Goal: Task Accomplishment & Management: Manage account settings

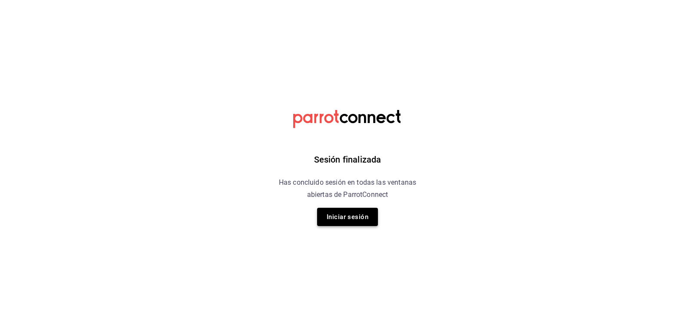
click at [341, 213] on button "Iniciar sesión" at bounding box center [347, 217] width 61 height 18
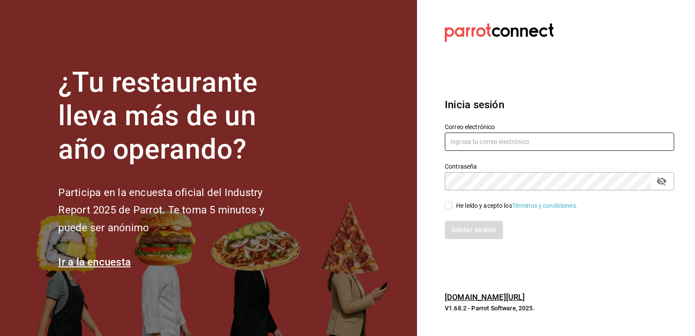
type input "[EMAIL_ADDRESS][PERSON_NAME][DOMAIN_NAME]"
click at [446, 208] on input "He leído y acepto los Términos y condiciones." at bounding box center [449, 206] width 8 height 8
checkbox input "true"
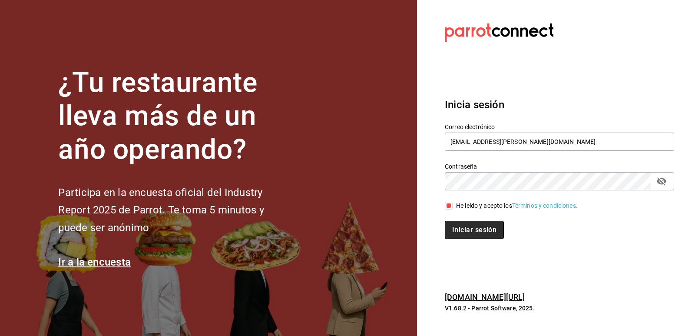
click at [471, 228] on button "Iniciar sesión" at bounding box center [474, 230] width 59 height 18
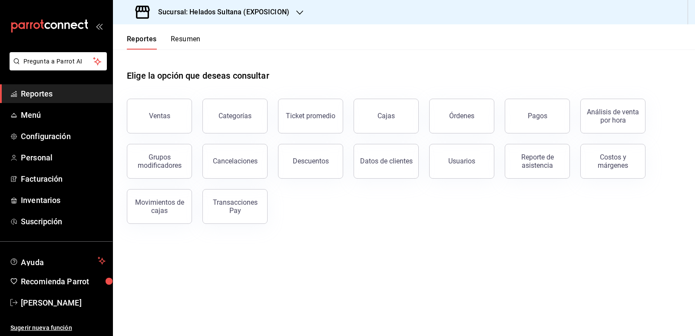
click at [269, 11] on h3 "Sucursal: Helados Sultana (EXPOSICION)" at bounding box center [220, 12] width 138 height 10
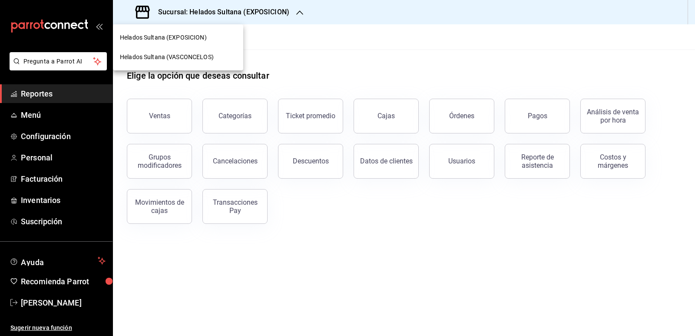
click at [220, 57] on div "Helados Sultana (VASCONCELOS)" at bounding box center [178, 57] width 116 height 9
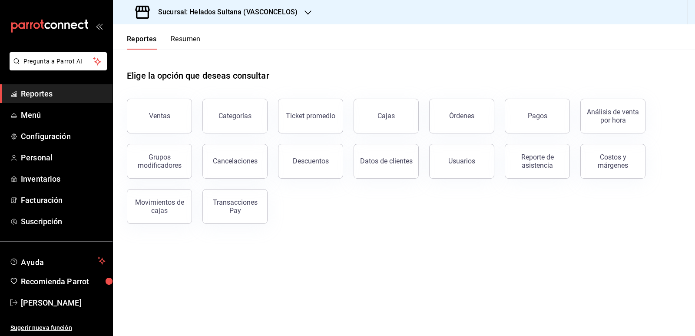
click at [515, 162] on div "Reporte de asistencia" at bounding box center [537, 161] width 54 height 17
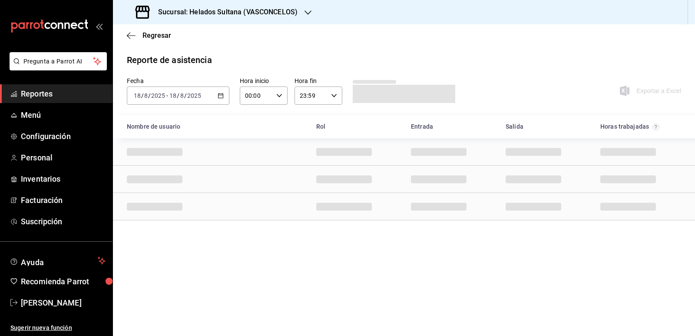
click at [222, 91] on div "2025-08-18 18 / 8 / 2025 - 2025-08-18 18 / 8 / 2025" at bounding box center [178, 95] width 102 height 18
click at [169, 219] on span "Rango de fechas" at bounding box center [167, 219] width 67 height 9
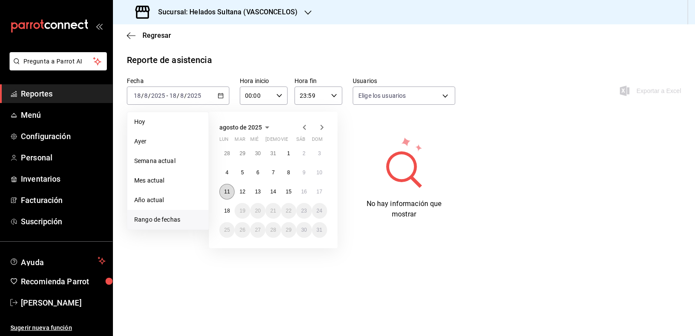
type input "213fd92f-3332-4598-9750-7cb9b9311784,54f442a9-4bee-4944-a445-ca4a31e9fe1e,772ce…"
click at [229, 192] on abbr "11" at bounding box center [227, 191] width 6 height 6
click at [231, 187] on button "11" at bounding box center [226, 192] width 15 height 16
click at [320, 190] on abbr "17" at bounding box center [320, 191] width 6 height 6
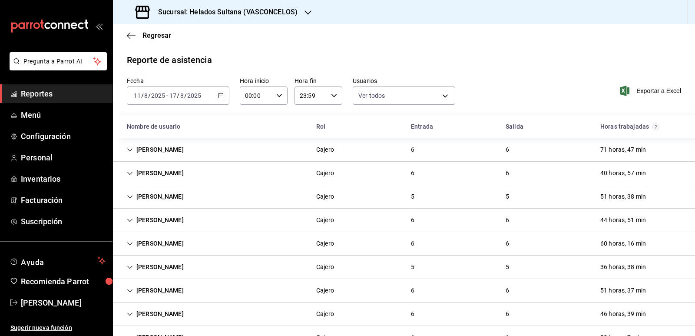
click at [129, 218] on icon "Cell" at bounding box center [130, 220] width 6 height 6
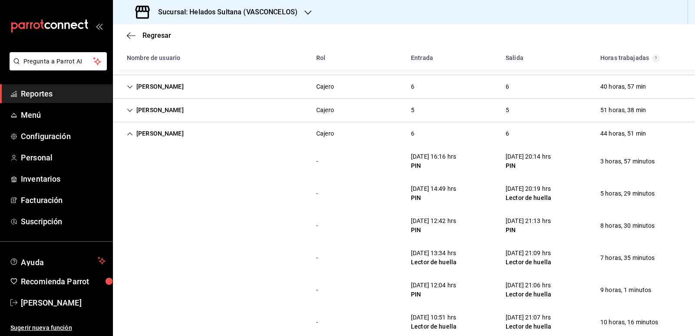
scroll to position [43, 0]
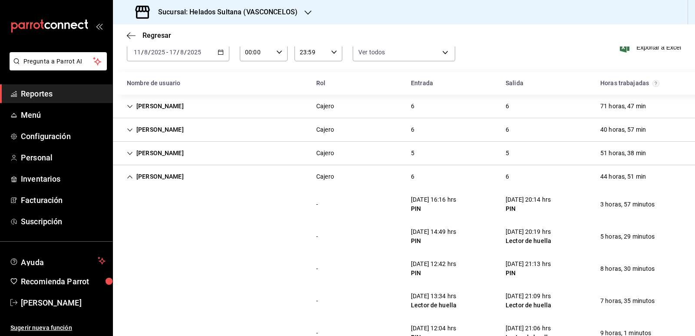
click at [36, 96] on span "Reportes" at bounding box center [63, 94] width 85 height 12
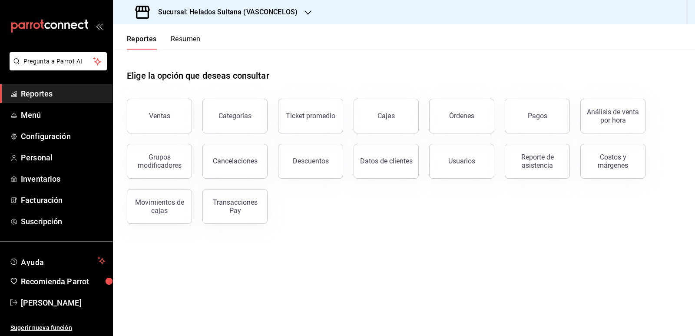
click at [339, 231] on div "Elige la opción que deseas consultar Ventas Categorías Ticket promedio Cajas Ór…" at bounding box center [404, 144] width 582 height 188
click at [186, 39] on button "Resumen" at bounding box center [186, 42] width 30 height 15
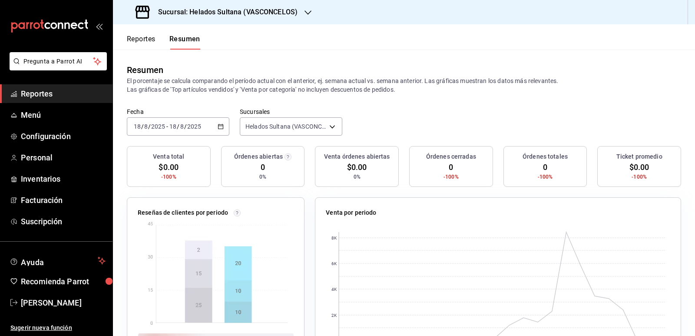
click at [221, 127] on icon "button" at bounding box center [221, 126] width 6 height 6
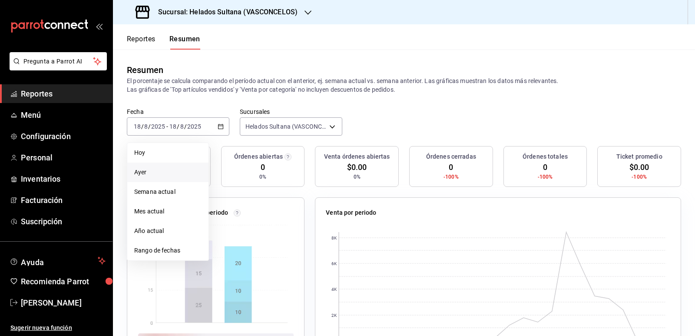
click at [164, 166] on li "Ayer" at bounding box center [167, 172] width 81 height 20
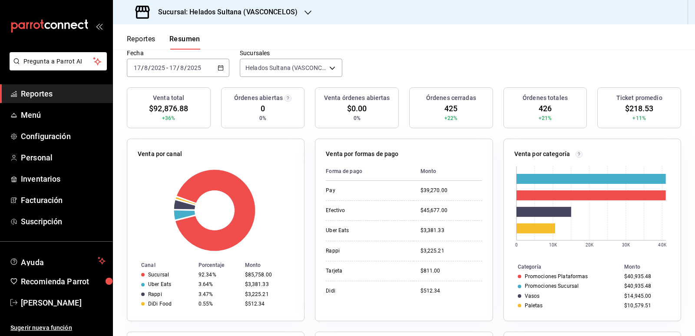
scroll to position [43, 0]
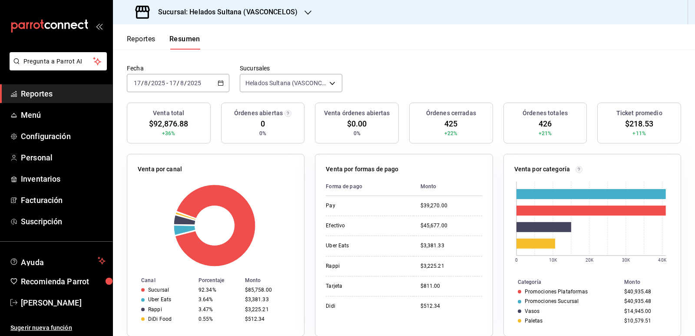
click at [215, 81] on div "2025-08-17 17 / 8 / 2025 - 2025-08-17 17 / 8 / 2025" at bounding box center [178, 83] width 102 height 18
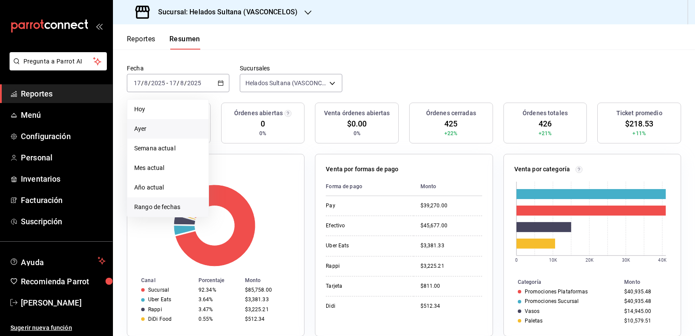
click at [166, 203] on span "Rango de fechas" at bounding box center [167, 206] width 67 height 9
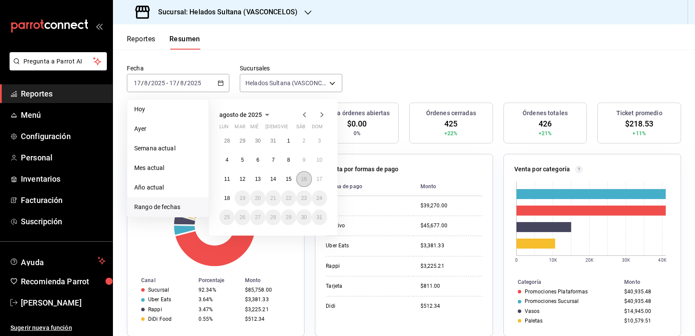
click at [302, 182] on button "16" at bounding box center [303, 179] width 15 height 16
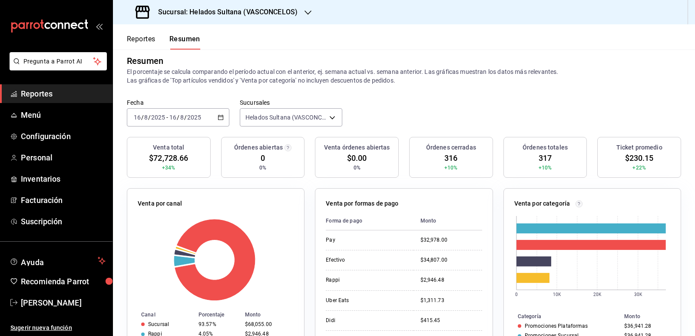
scroll to position [0, 0]
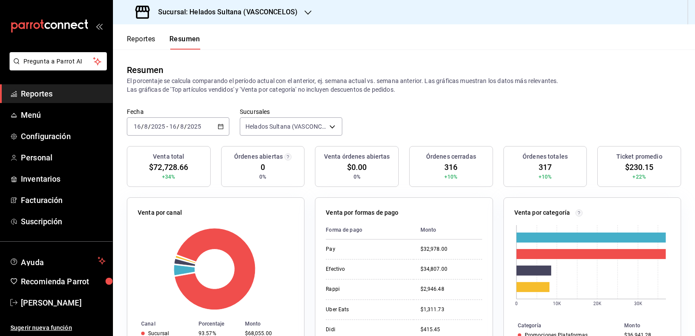
click at [219, 126] on icon "button" at bounding box center [221, 126] width 6 height 6
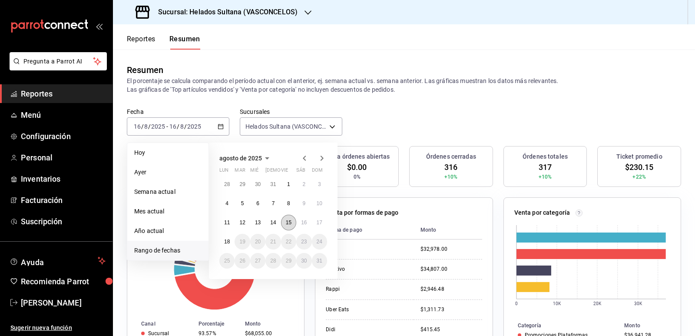
click at [289, 218] on button "15" at bounding box center [288, 223] width 15 height 16
click at [321, 220] on abbr "17" at bounding box center [320, 222] width 6 height 6
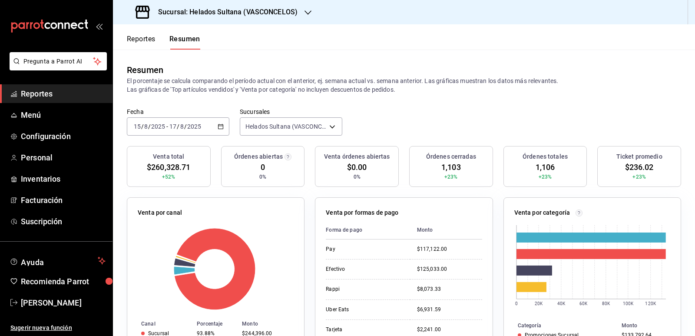
click at [221, 128] on icon "button" at bounding box center [221, 126] width 6 height 6
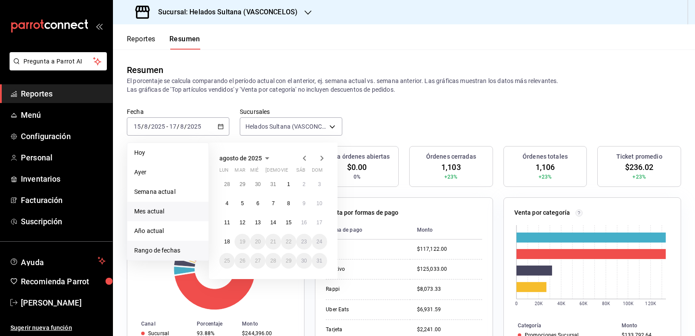
click at [165, 207] on span "Mes actual" at bounding box center [167, 211] width 67 height 9
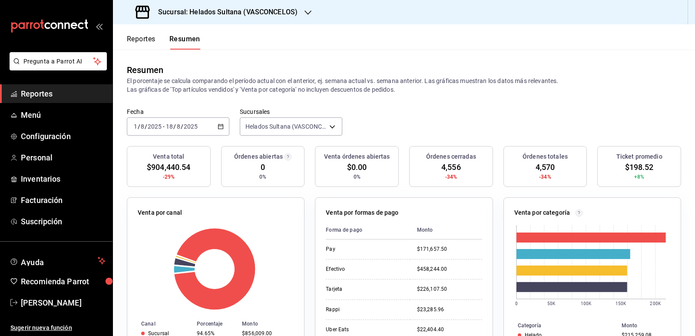
click at [219, 128] on icon "button" at bounding box center [221, 126] width 6 height 6
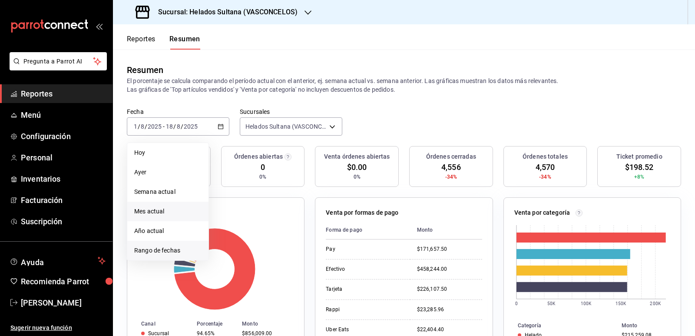
click at [168, 242] on li "Rango de fechas" at bounding box center [167, 251] width 81 height 20
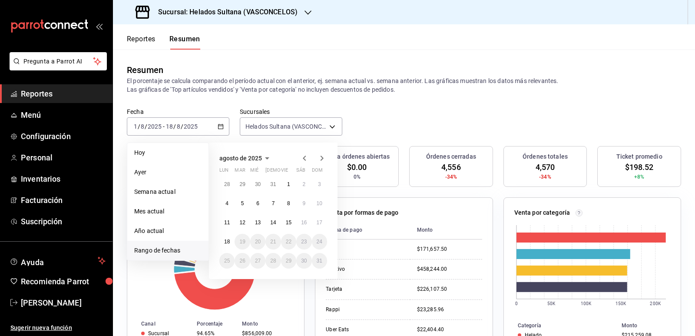
click at [302, 156] on icon "button" at bounding box center [304, 158] width 10 height 10
click at [302, 156] on icon "button" at bounding box center [304, 160] width 10 height 10
click at [302, 156] on icon "button" at bounding box center [304, 158] width 10 height 10
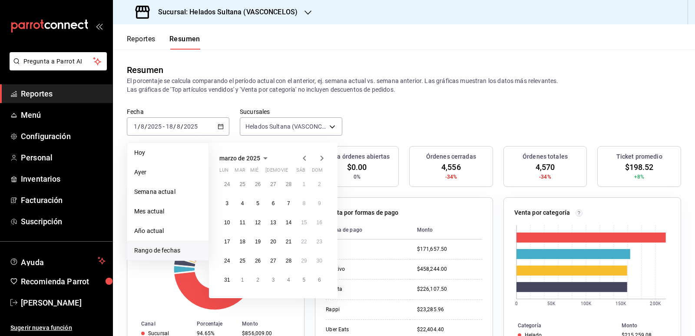
click at [302, 156] on icon "button" at bounding box center [304, 158] width 10 height 10
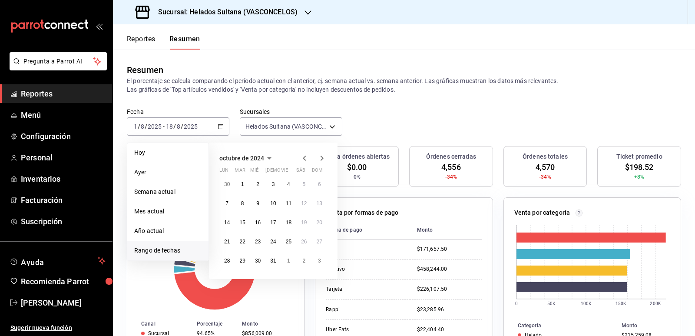
click at [302, 156] on icon "button" at bounding box center [304, 158] width 10 height 10
click at [320, 157] on icon "button" at bounding box center [322, 160] width 10 height 10
click at [287, 220] on abbr "16" at bounding box center [289, 222] width 6 height 6
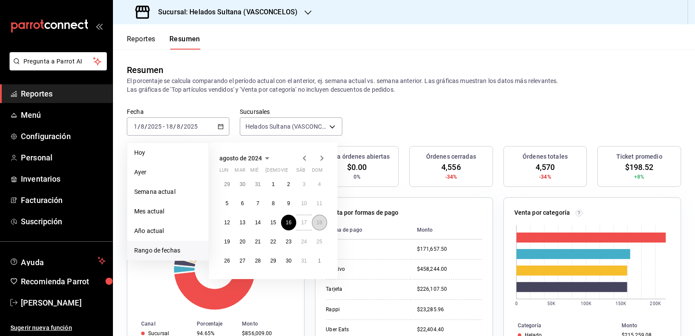
click at [316, 220] on button "18" at bounding box center [319, 223] width 15 height 16
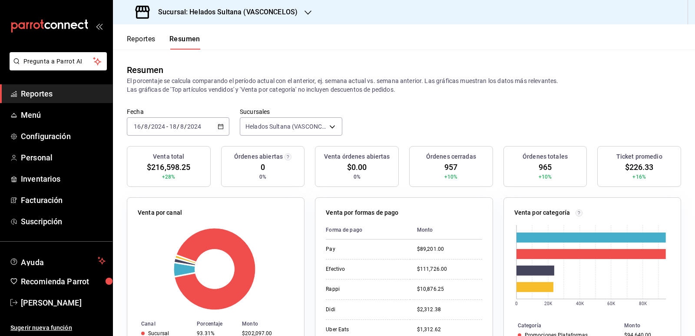
click at [221, 125] on icon "button" at bounding box center [221, 126] width 6 height 6
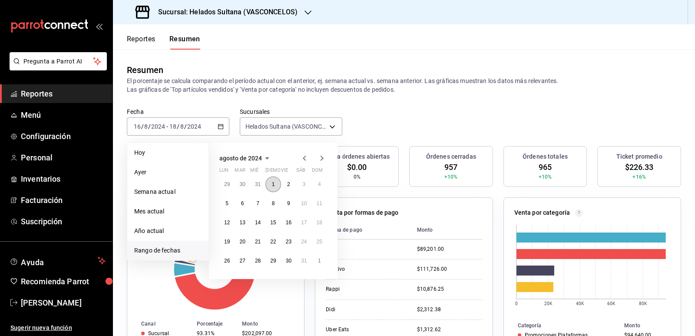
click at [269, 182] on button "1" at bounding box center [272, 184] width 15 height 16
click at [301, 257] on button "31" at bounding box center [303, 261] width 15 height 16
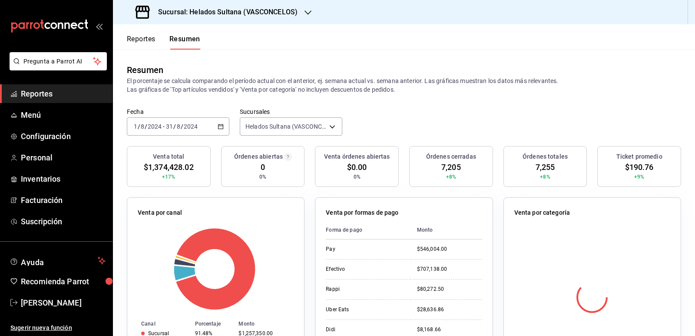
click at [491, 118] on div "Fecha 2024-08-01 1 / 8 / 2024 - 2024-08-31 31 / 8 / 2024 Sucursales Helados Sul…" at bounding box center [404, 127] width 582 height 38
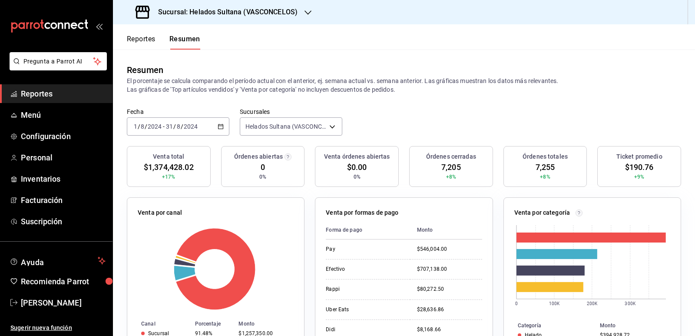
click at [218, 128] on icon "button" at bounding box center [221, 126] width 6 height 6
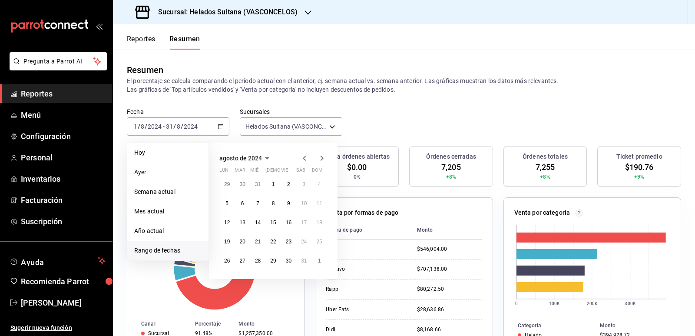
click at [321, 159] on icon "button" at bounding box center [322, 158] width 10 height 10
click at [316, 183] on button "1" at bounding box center [319, 184] width 15 height 16
click at [225, 282] on abbr "30" at bounding box center [227, 280] width 6 height 6
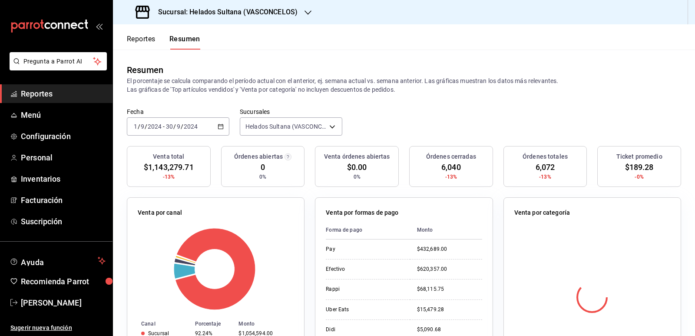
click at [443, 100] on div "Resumen El porcentaje se calcula comparando el período actual con el anterior, …" at bounding box center [404, 79] width 582 height 58
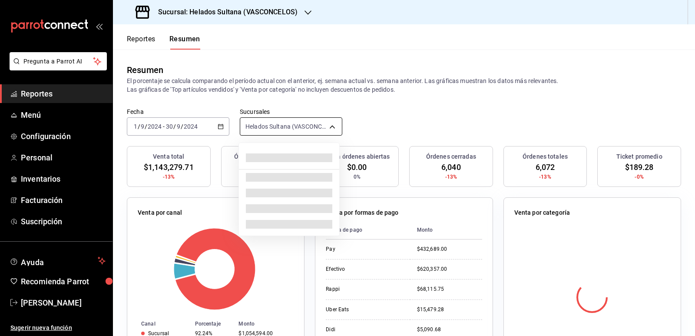
click at [331, 124] on body "Pregunta a Parrot AI Reportes Menú Configuración Personal Inventarios Facturaci…" at bounding box center [347, 168] width 695 height 336
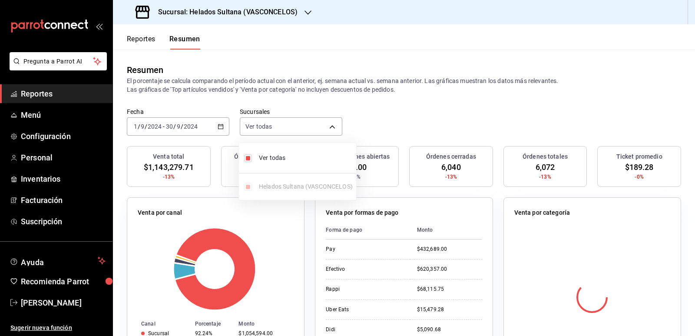
click at [369, 104] on div at bounding box center [347, 168] width 695 height 336
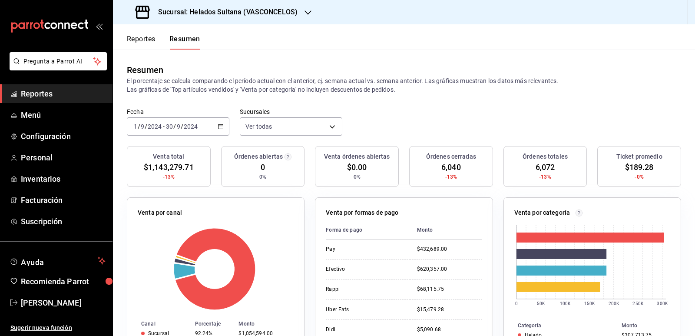
click at [218, 124] on icon "button" at bounding box center [221, 126] width 6 height 6
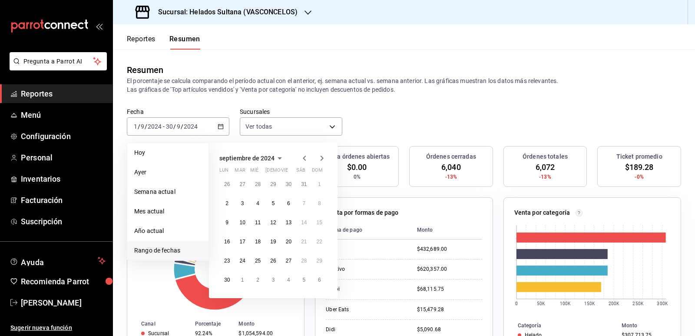
click at [323, 159] on icon "button" at bounding box center [322, 157] width 3 height 5
click at [242, 186] on abbr "1" at bounding box center [242, 184] width 3 height 6
click at [277, 258] on button "31" at bounding box center [272, 261] width 15 height 16
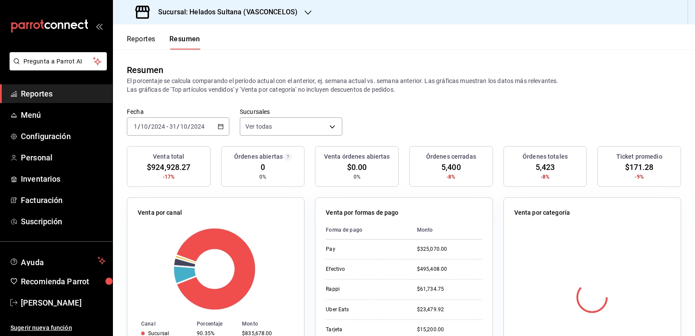
click at [448, 92] on p "El porcentaje se calcula comparando el período actual con el anterior, ej. sema…" at bounding box center [404, 84] width 554 height 17
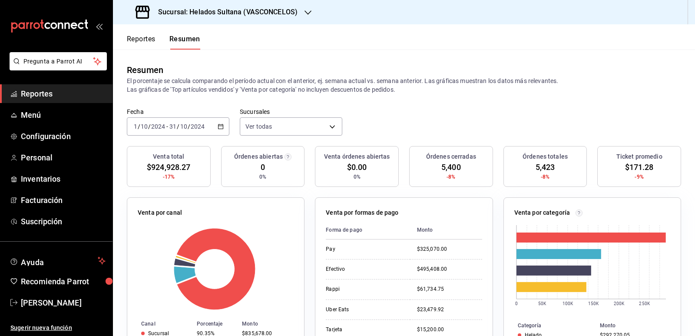
click at [219, 126] on icon "button" at bounding box center [221, 126] width 6 height 6
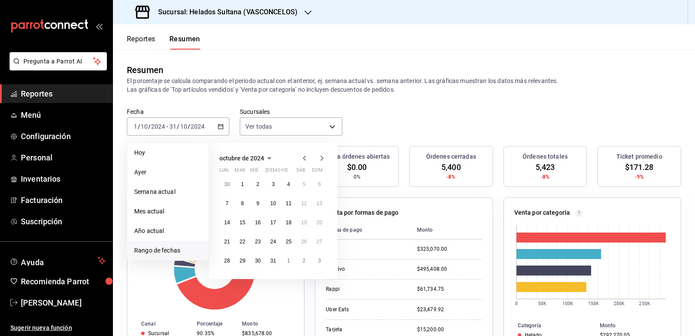
click at [322, 157] on icon "button" at bounding box center [322, 157] width 3 height 5
click at [288, 182] on abbr "1" at bounding box center [288, 184] width 3 height 6
click at [306, 258] on abbr "30" at bounding box center [304, 261] width 6 height 6
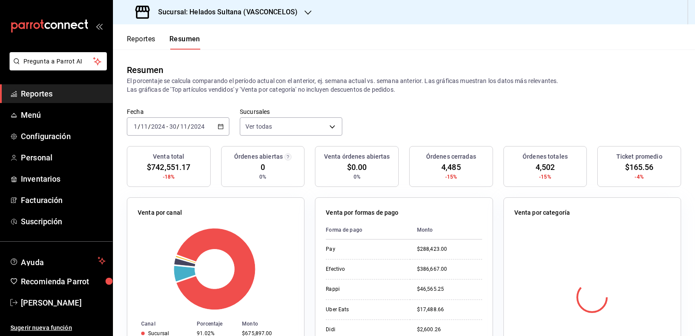
click at [469, 106] on div "Resumen El porcentaje se calcula comparando el período actual con el anterior, …" at bounding box center [404, 79] width 582 height 58
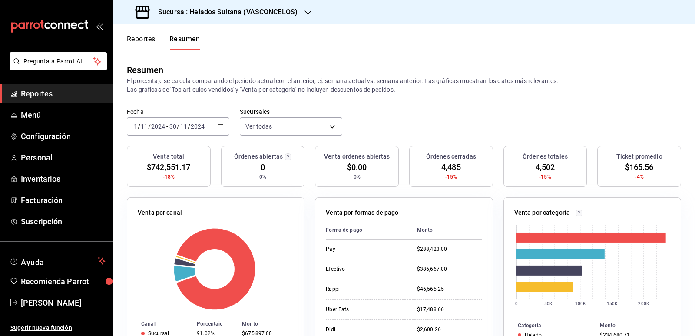
click at [218, 127] on icon "button" at bounding box center [221, 126] width 6 height 6
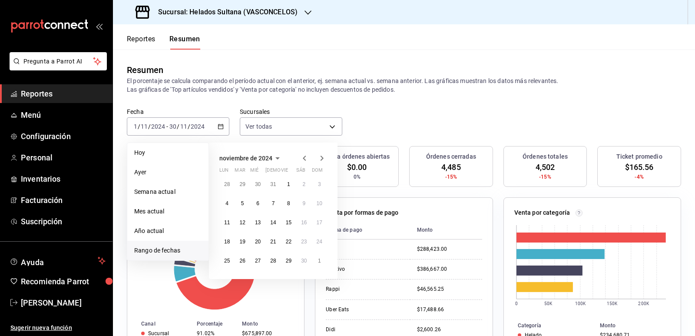
click at [320, 159] on icon "button" at bounding box center [322, 158] width 10 height 10
click at [318, 185] on abbr "1" at bounding box center [319, 184] width 3 height 6
click at [242, 277] on abbr "31" at bounding box center [242, 280] width 6 height 6
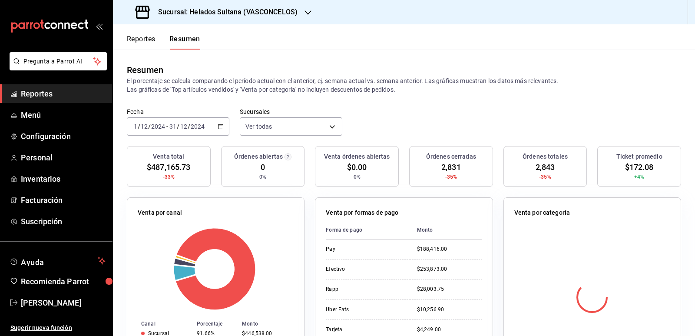
click at [468, 106] on div "Resumen El porcentaje se calcula comparando el período actual con el anterior, …" at bounding box center [404, 79] width 582 height 58
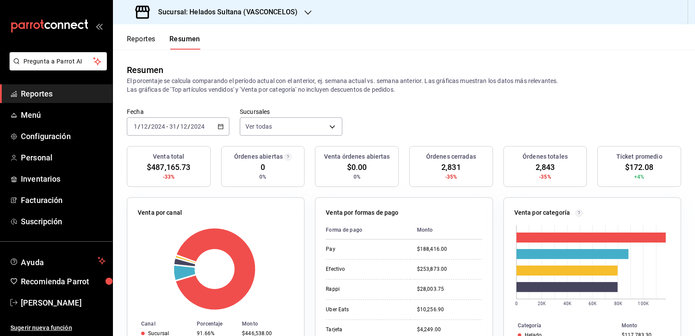
click at [218, 126] on \(Stroke\) "button" at bounding box center [220, 126] width 5 height 0
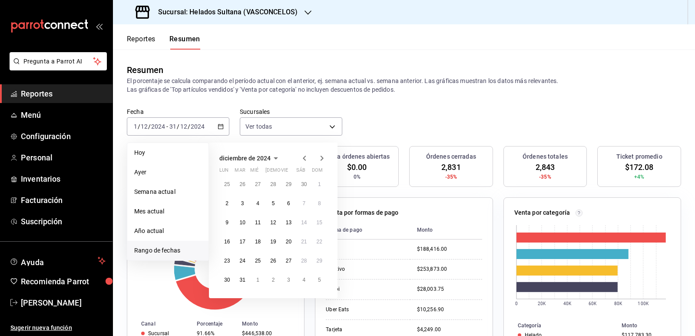
click at [322, 155] on icon "button" at bounding box center [322, 158] width 10 height 10
click at [257, 184] on abbr "1" at bounding box center [257, 184] width 3 height 6
click at [288, 258] on abbr "31" at bounding box center [289, 261] width 6 height 6
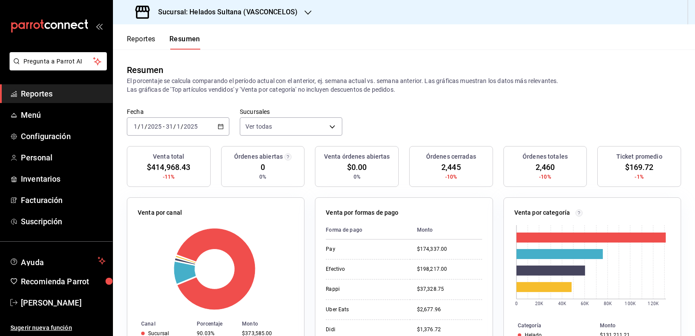
click at [219, 128] on icon "button" at bounding box center [221, 126] width 6 height 6
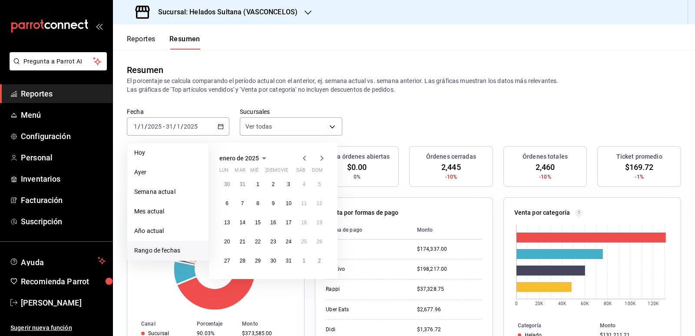
click at [322, 159] on icon "button" at bounding box center [322, 157] width 3 height 5
click at [301, 180] on button "1" at bounding box center [303, 184] width 15 height 16
click at [289, 256] on button "28" at bounding box center [288, 261] width 15 height 16
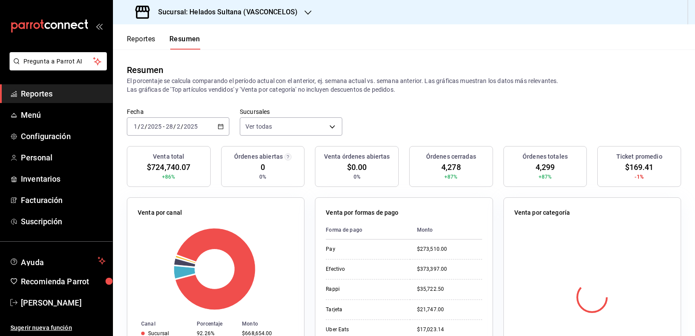
click at [219, 124] on icon "button" at bounding box center [221, 126] width 6 height 6
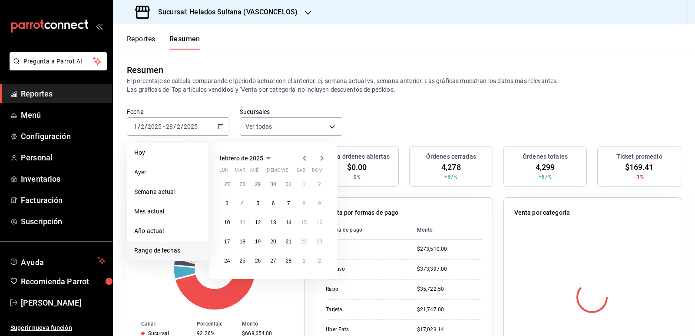
click at [322, 158] on icon "button" at bounding box center [322, 158] width 10 height 10
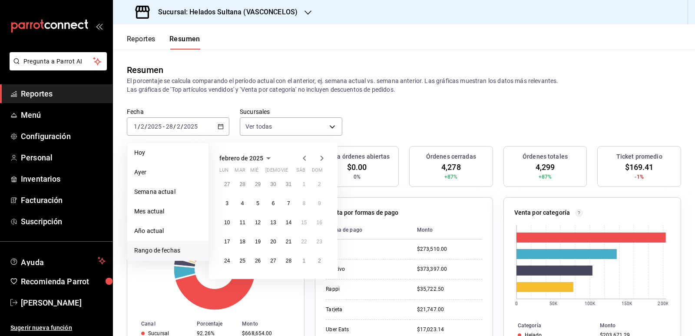
click at [318, 160] on icon "button" at bounding box center [322, 158] width 10 height 10
click at [305, 183] on abbr "1" at bounding box center [303, 184] width 3 height 6
click at [224, 280] on button "31" at bounding box center [226, 280] width 15 height 16
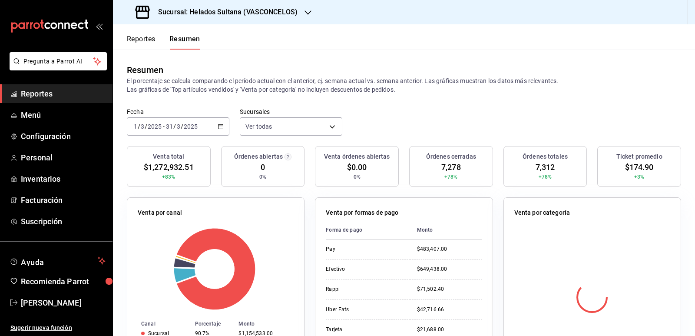
click at [218, 126] on icon "button" at bounding box center [221, 126] width 6 height 6
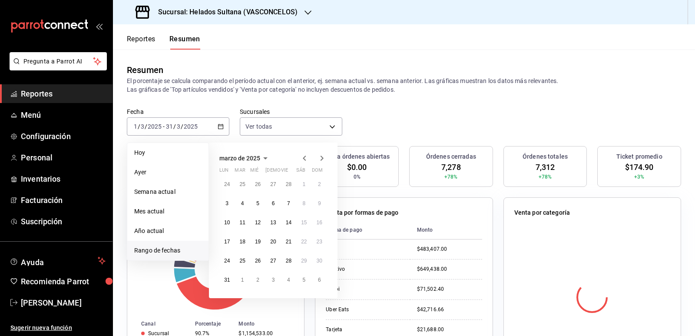
click at [321, 159] on icon "button" at bounding box center [322, 158] width 10 height 10
click at [242, 181] on abbr "1" at bounding box center [242, 184] width 3 height 6
click at [258, 257] on button "30" at bounding box center [257, 261] width 15 height 16
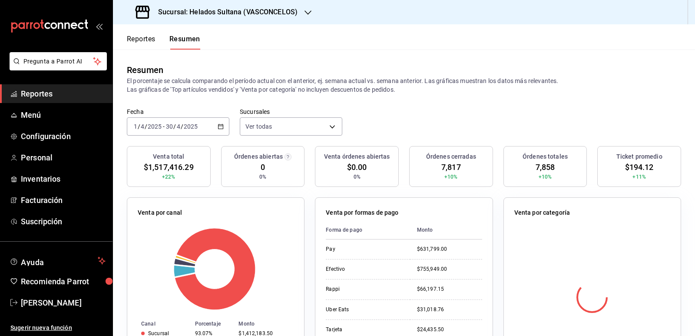
click at [218, 128] on \(Stroke\) "button" at bounding box center [220, 126] width 5 height 5
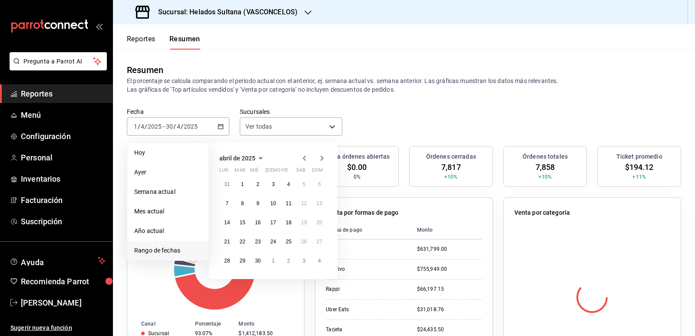
click at [322, 157] on icon "button" at bounding box center [322, 157] width 3 height 5
click at [275, 186] on button "1" at bounding box center [272, 184] width 15 height 16
click at [303, 258] on abbr "31" at bounding box center [304, 261] width 6 height 6
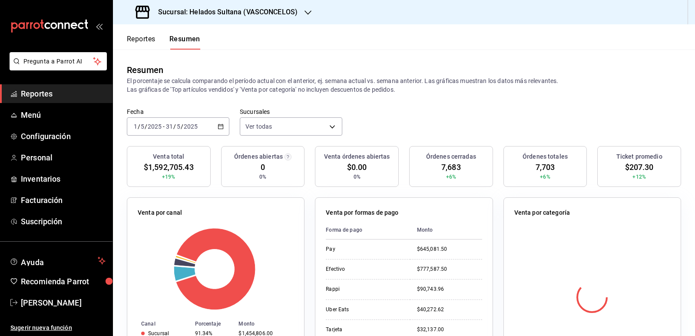
click at [218, 126] on \(Stroke\) "button" at bounding box center [220, 126] width 5 height 5
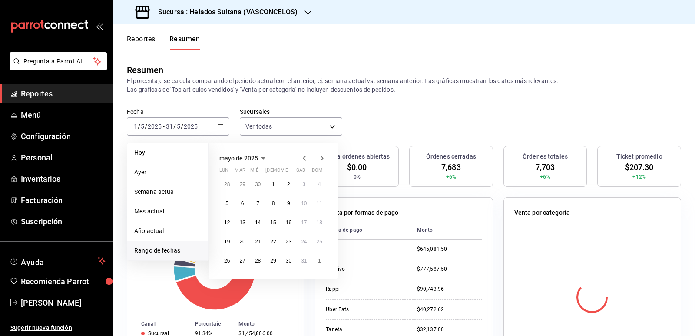
click at [323, 157] on icon "button" at bounding box center [322, 158] width 10 height 10
click at [317, 182] on button "1" at bounding box center [319, 184] width 15 height 16
click at [234, 281] on button "30" at bounding box center [226, 280] width 15 height 16
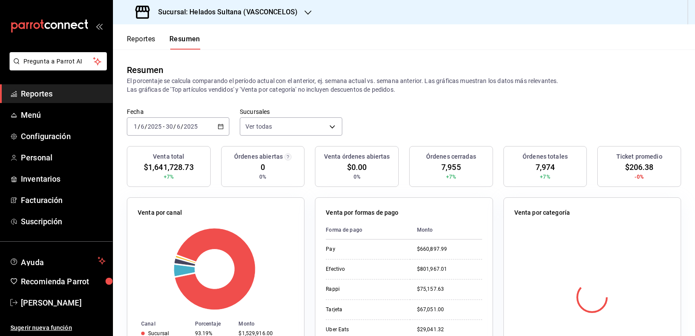
click at [220, 126] on icon "button" at bounding box center [221, 126] width 6 height 6
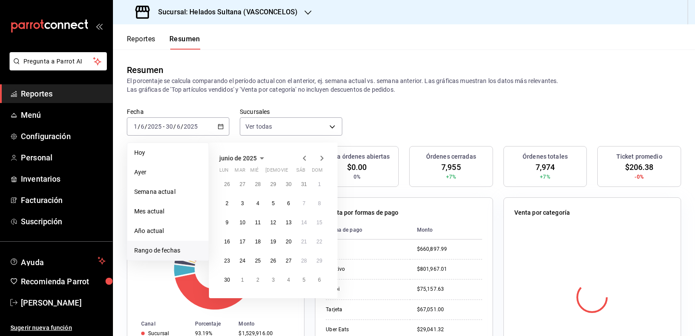
click at [304, 156] on icon "button" at bounding box center [304, 158] width 10 height 10
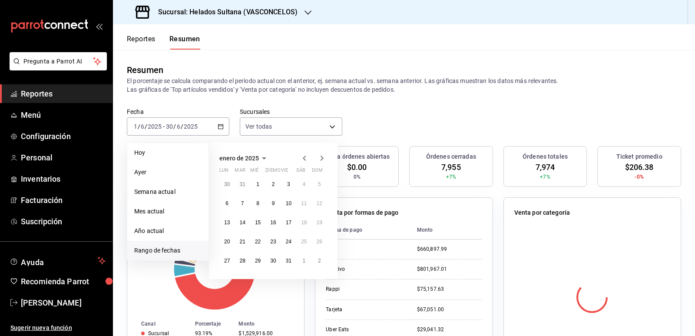
click at [304, 156] on icon "button" at bounding box center [304, 158] width 10 height 10
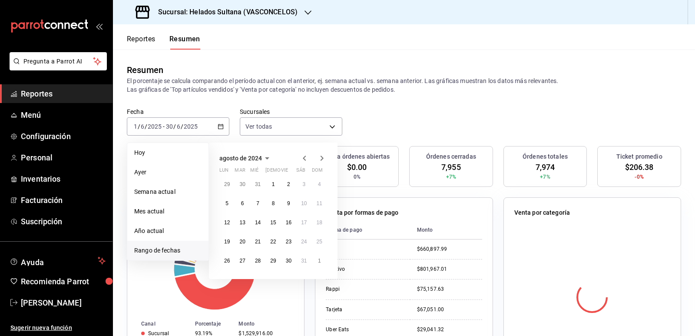
click at [304, 156] on icon "button" at bounding box center [304, 158] width 10 height 10
click at [304, 156] on icon "button" at bounding box center [304, 160] width 10 height 10
click at [304, 156] on icon "button" at bounding box center [304, 158] width 10 height 10
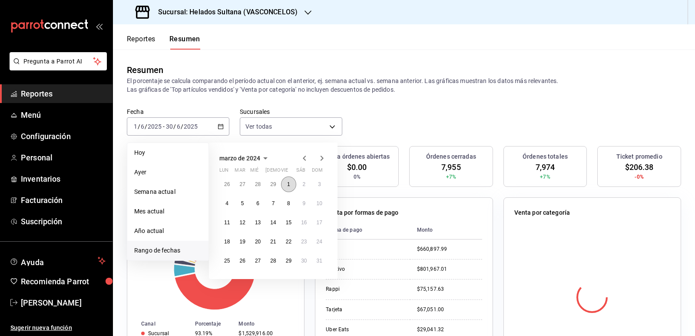
click at [292, 189] on button "1" at bounding box center [288, 184] width 15 height 16
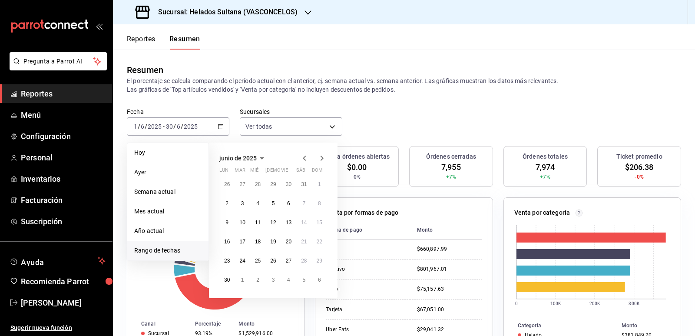
click at [361, 122] on div "Fecha 2025-06-01 1 / 6 / 2025 - 2025-06-30 30 / 6 / 2025 Hoy Ayer Semana actual…" at bounding box center [404, 127] width 582 height 38
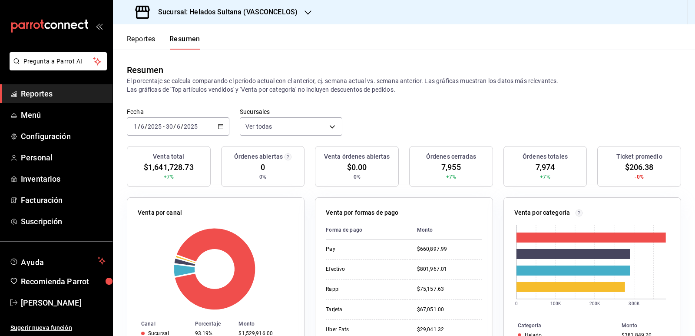
click at [50, 93] on span "Reportes" at bounding box center [63, 94] width 85 height 12
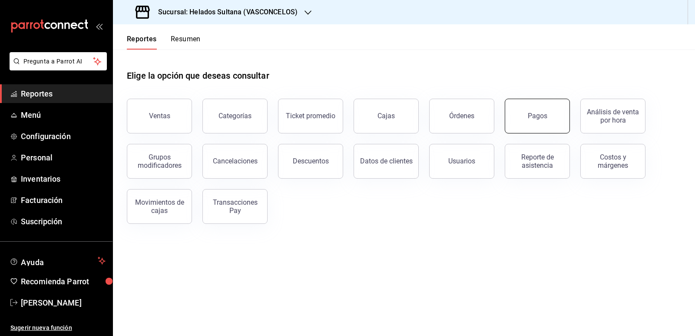
click at [526, 119] on button "Pagos" at bounding box center [537, 116] width 65 height 35
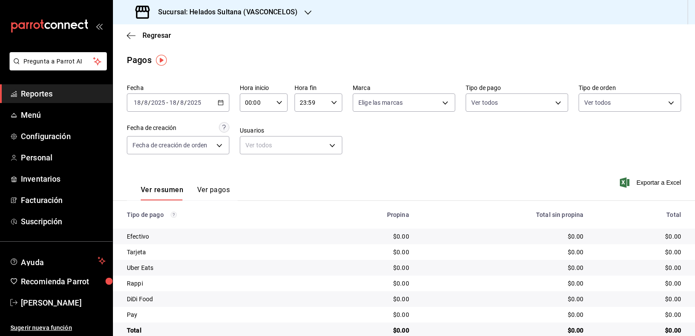
click at [221, 104] on icon "button" at bounding box center [221, 102] width 6 height 6
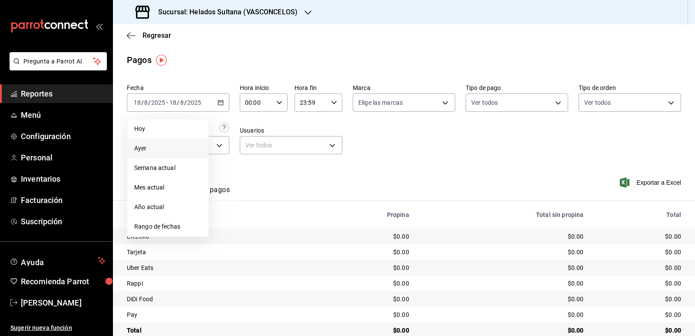
click at [182, 148] on span "Ayer" at bounding box center [167, 148] width 67 height 9
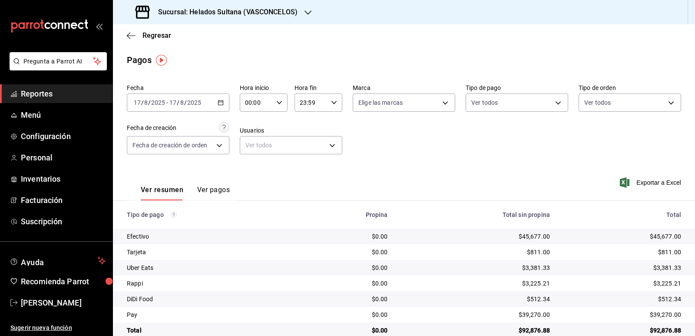
click at [219, 103] on icon "button" at bounding box center [221, 102] width 6 height 6
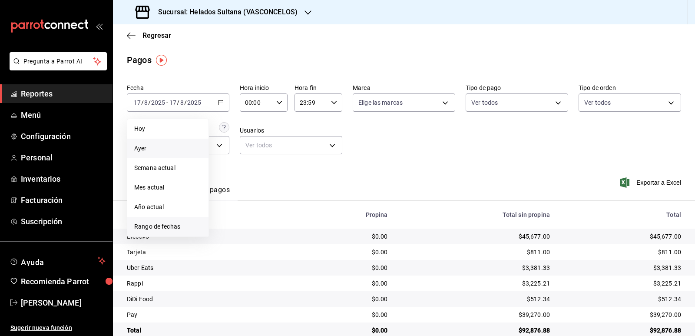
click at [174, 224] on span "Rango de fechas" at bounding box center [167, 226] width 67 height 9
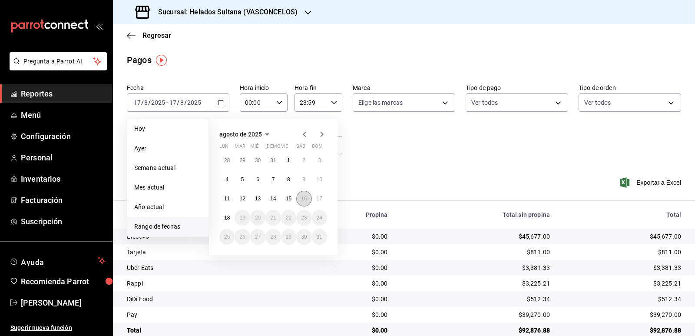
click at [303, 202] on button "16" at bounding box center [303, 199] width 15 height 16
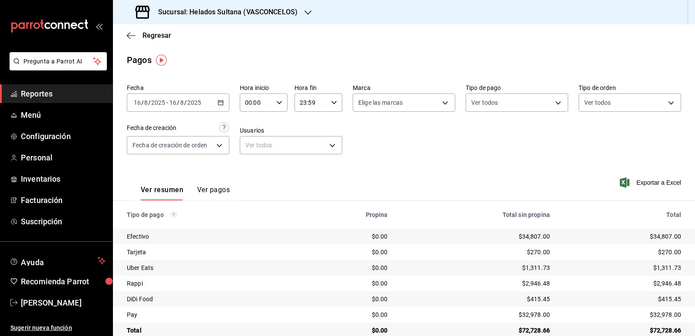
click at [218, 103] on icon "button" at bounding box center [221, 102] width 6 height 6
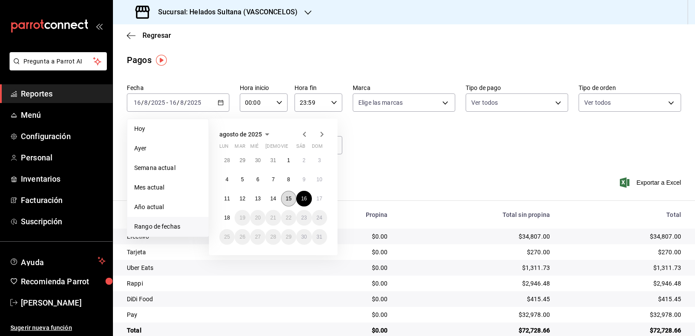
click at [291, 199] on abbr "15" at bounding box center [289, 198] width 6 height 6
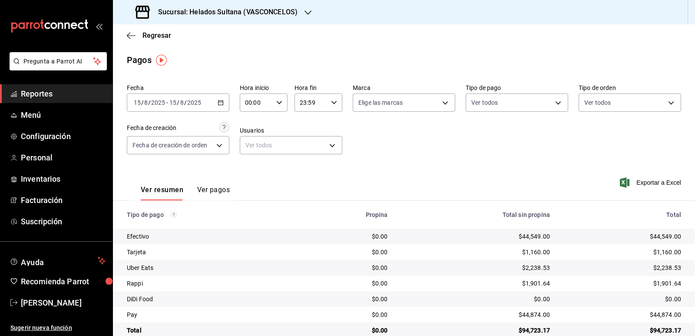
click at [218, 100] on icon "button" at bounding box center [221, 102] width 6 height 6
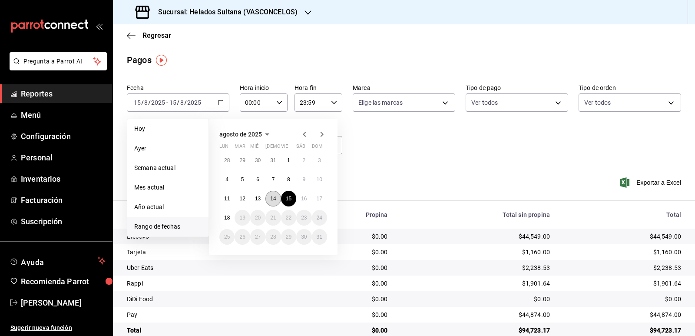
click at [268, 195] on button "14" at bounding box center [272, 199] width 15 height 16
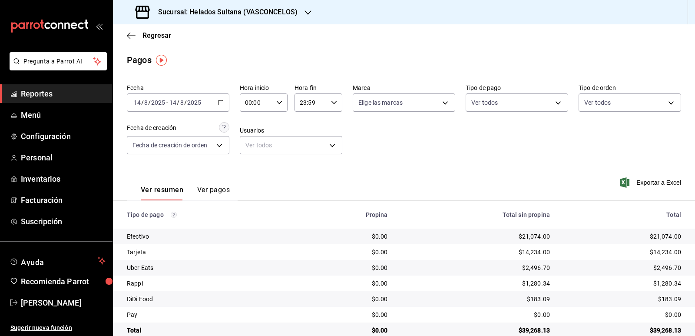
click at [35, 89] on span "Reportes" at bounding box center [63, 94] width 85 height 12
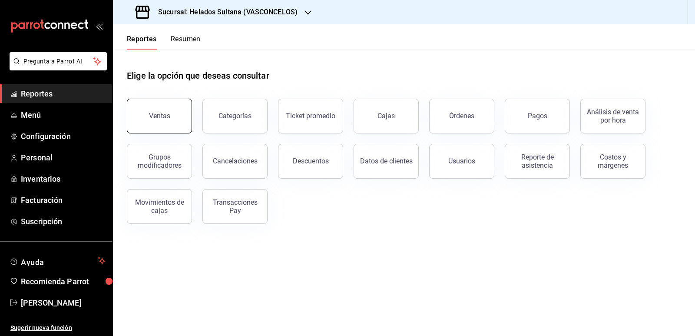
click at [182, 107] on button "Ventas" at bounding box center [159, 116] width 65 height 35
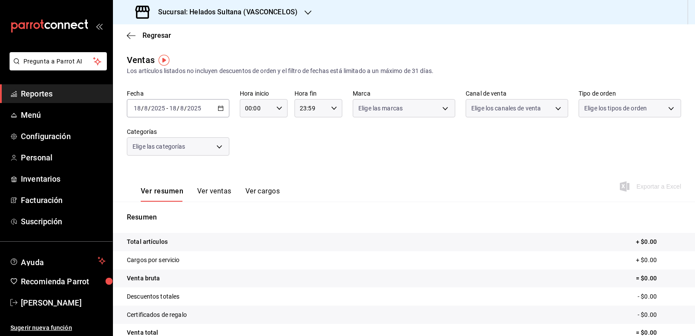
click at [217, 191] on button "Ver ventas" at bounding box center [214, 194] width 34 height 15
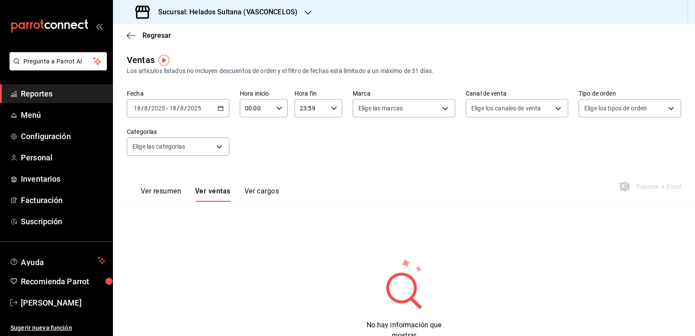
click at [222, 107] on \(Stroke\) "button" at bounding box center [220, 108] width 5 height 5
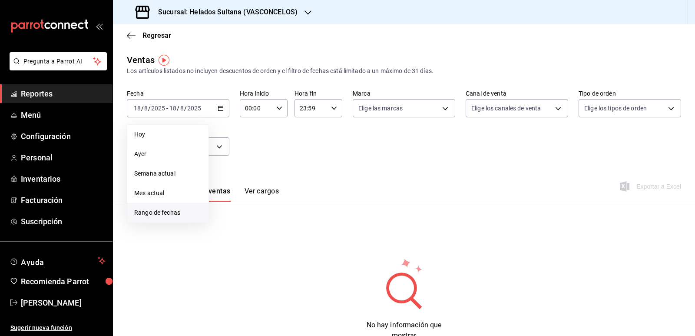
click at [165, 213] on span "Rango de fechas" at bounding box center [167, 212] width 67 height 9
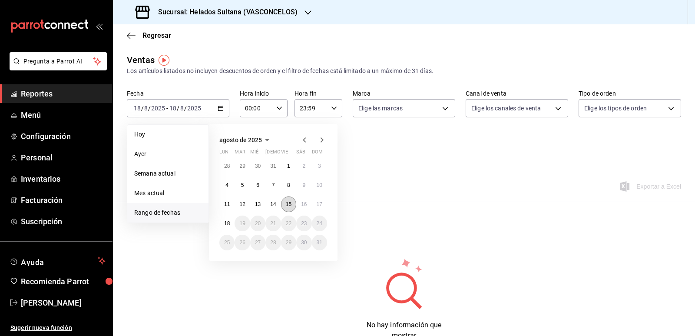
click at [288, 203] on abbr "15" at bounding box center [289, 204] width 6 height 6
click at [314, 203] on button "17" at bounding box center [319, 204] width 15 height 16
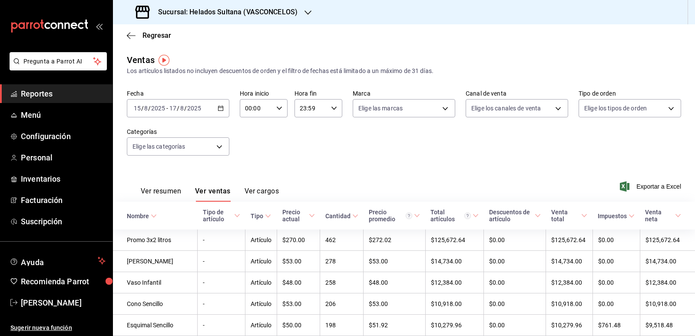
click at [219, 108] on icon "button" at bounding box center [221, 108] width 6 height 6
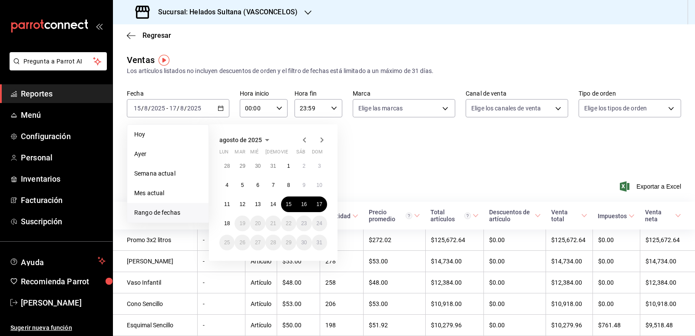
click at [305, 141] on icon "button" at bounding box center [304, 140] width 10 height 10
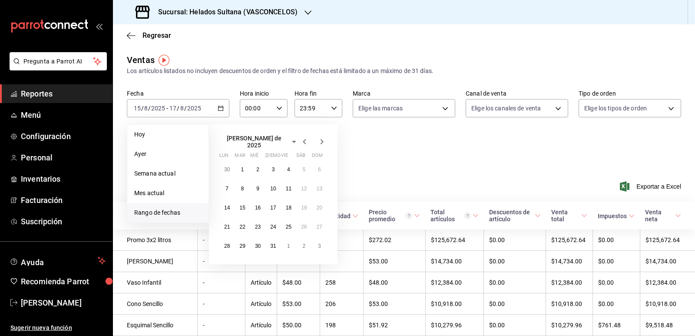
click at [305, 141] on icon "button" at bounding box center [304, 141] width 10 height 10
click at [305, 141] on icon "button" at bounding box center [304, 140] width 10 height 10
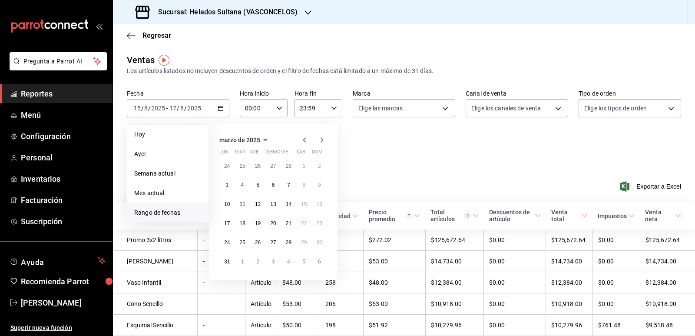
click at [305, 141] on icon "button" at bounding box center [304, 140] width 10 height 10
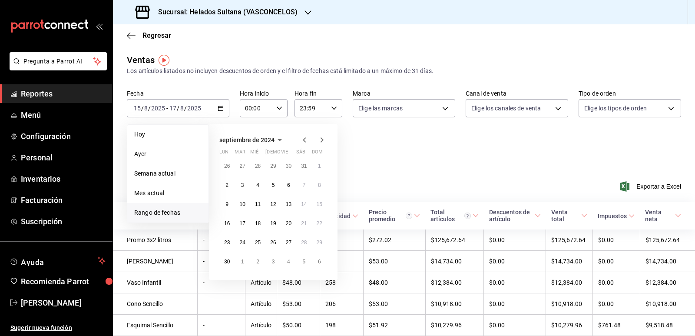
click at [305, 141] on icon "button" at bounding box center [304, 140] width 10 height 10
click at [289, 200] on button "16" at bounding box center [288, 204] width 15 height 16
click at [315, 202] on button "18" at bounding box center [319, 204] width 15 height 16
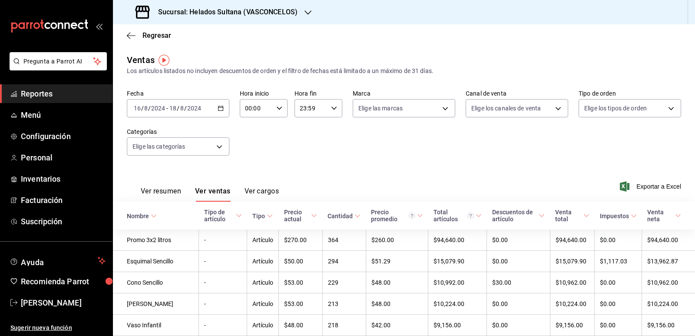
click at [216, 109] on div "2024-08-16 16 / 8 / 2024 - 2024-08-18 18 / 8 / 2024" at bounding box center [178, 108] width 102 height 18
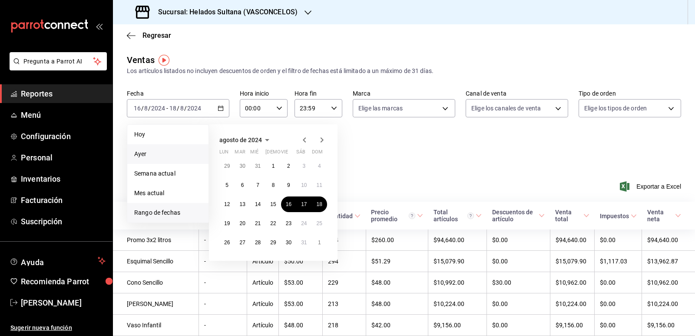
click at [165, 153] on span "Ayer" at bounding box center [167, 153] width 67 height 9
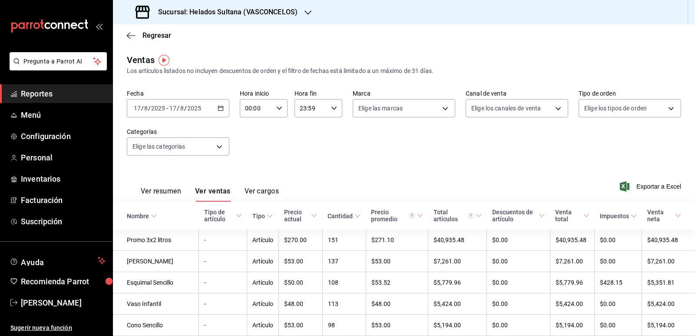
click at [220, 103] on div "2025-08-17 17 / 8 / 2025 - 2025-08-17 17 / 8 / 2025" at bounding box center [178, 108] width 102 height 18
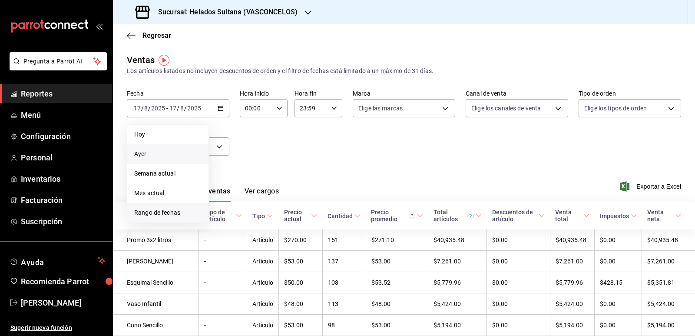
click at [175, 208] on span "Rango de fechas" at bounding box center [167, 212] width 67 height 9
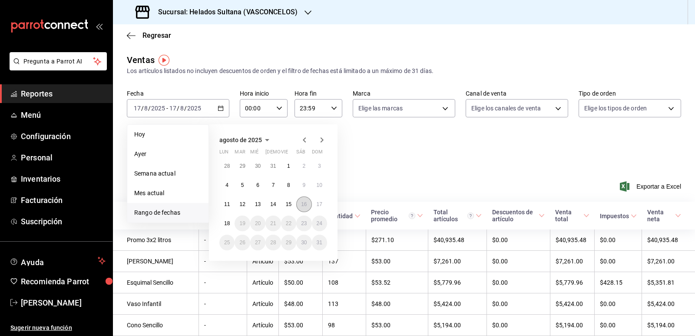
click at [305, 203] on abbr "16" at bounding box center [304, 204] width 6 height 6
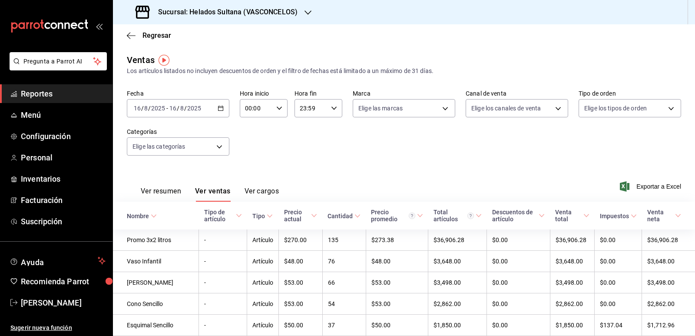
click at [218, 107] on icon "button" at bounding box center [221, 108] width 6 height 6
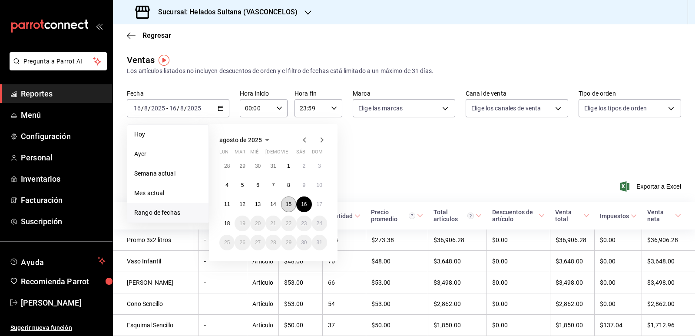
click at [291, 200] on button "15" at bounding box center [288, 204] width 15 height 16
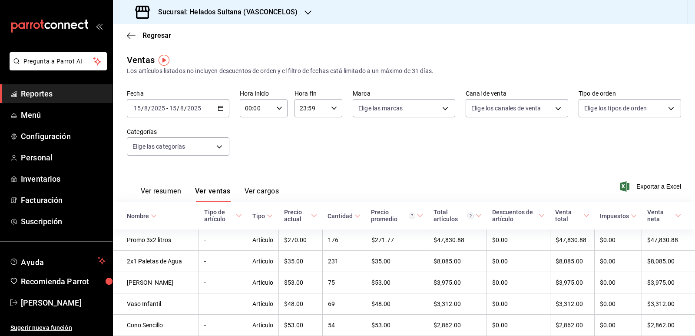
click at [47, 94] on span "Reportes" at bounding box center [63, 94] width 85 height 12
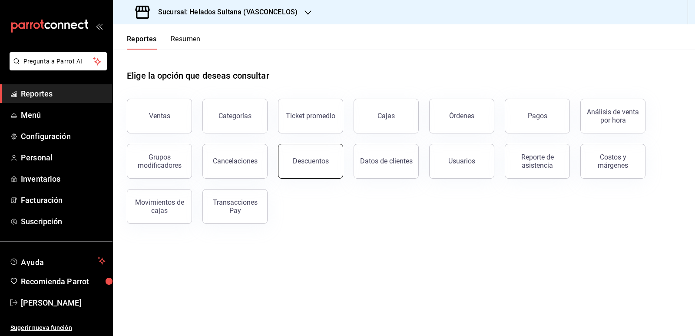
click at [320, 170] on button "Descuentos" at bounding box center [310, 161] width 65 height 35
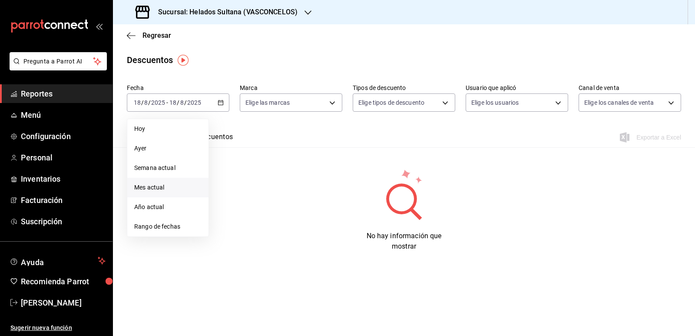
click at [156, 188] on span "Mes actual" at bounding box center [167, 187] width 67 height 9
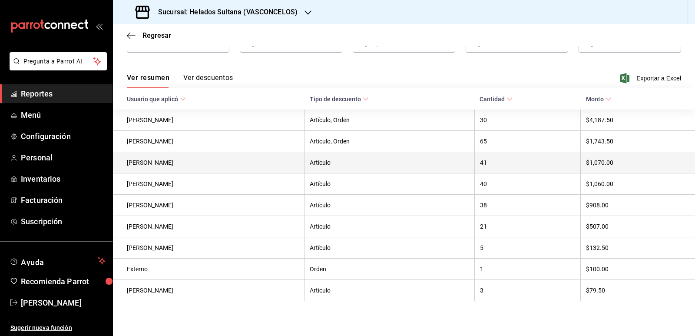
scroll to position [63, 0]
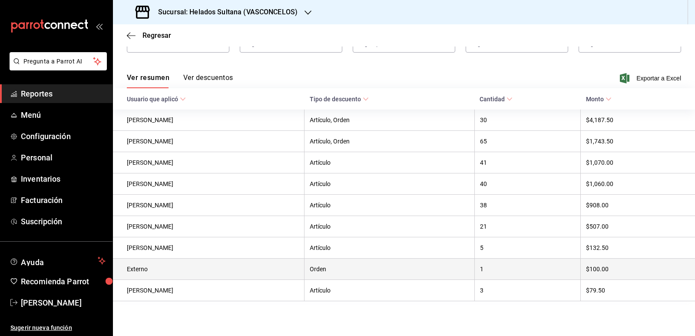
click at [241, 270] on th "Externo" at bounding box center [209, 268] width 192 height 21
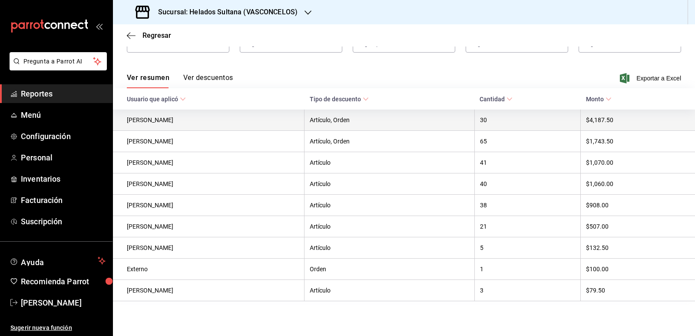
click at [497, 119] on th "30" at bounding box center [527, 119] width 106 height 21
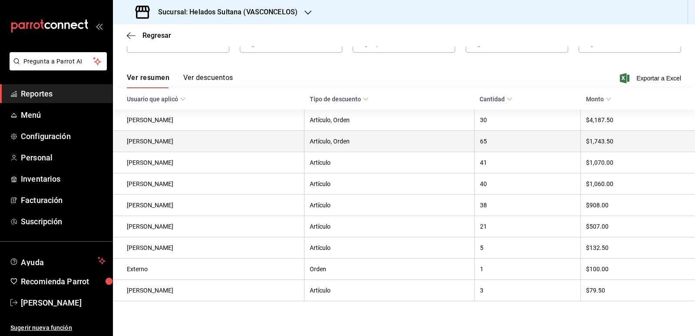
click at [476, 133] on th "65" at bounding box center [527, 141] width 106 height 21
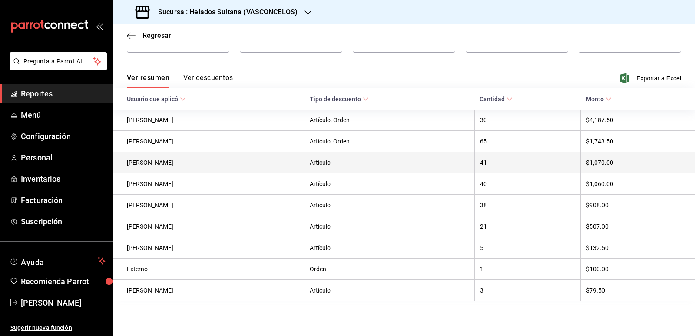
click at [478, 154] on th "41" at bounding box center [527, 162] width 106 height 21
click at [479, 168] on th "41" at bounding box center [527, 162] width 106 height 21
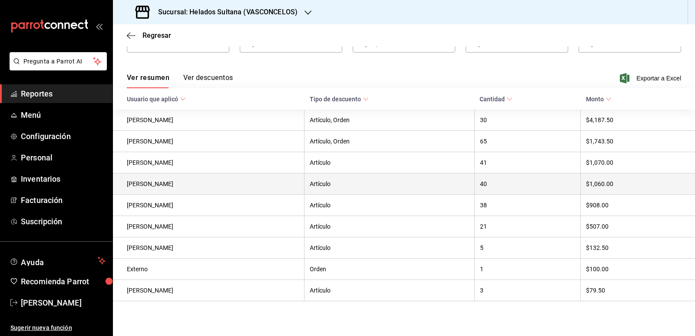
click at [484, 186] on th "40" at bounding box center [527, 183] width 106 height 21
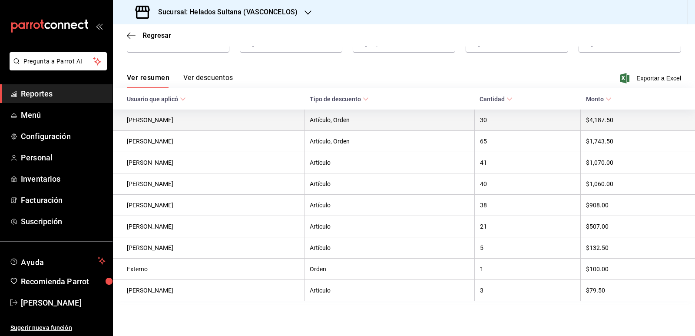
click at [160, 116] on th "Anly Meraz" at bounding box center [209, 119] width 192 height 21
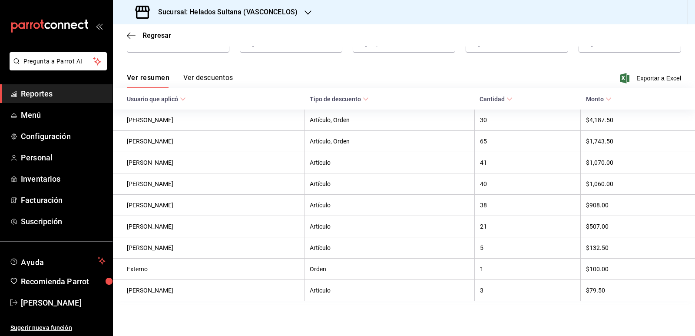
click at [194, 77] on button "Ver descuentos" at bounding box center [208, 80] width 50 height 15
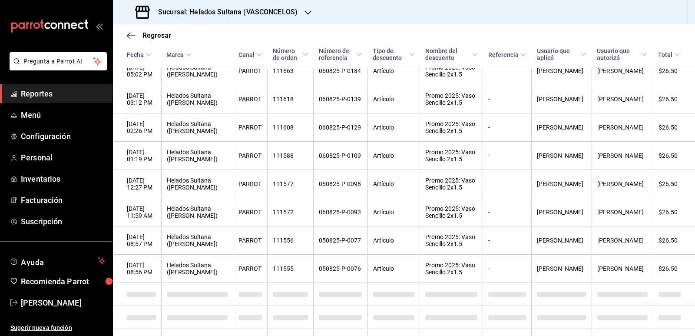
scroll to position [5711, 0]
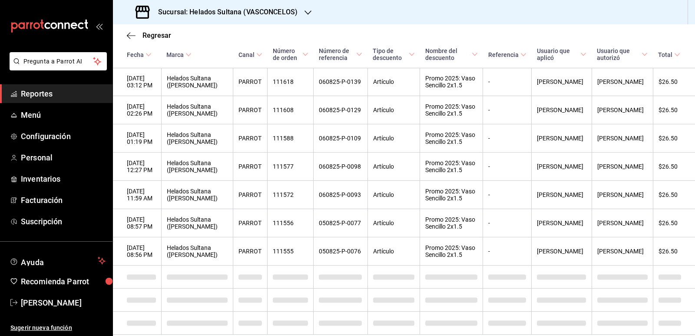
click at [30, 86] on link "Reportes" at bounding box center [56, 93] width 112 height 19
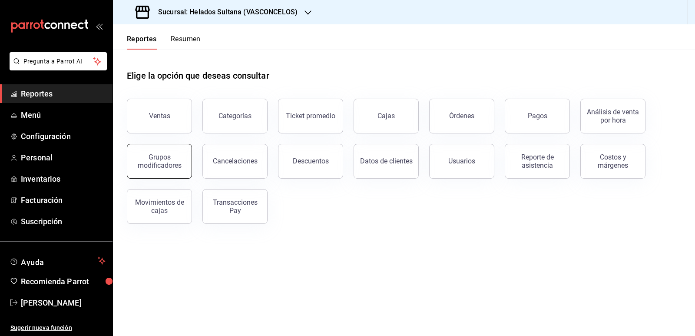
click at [174, 165] on div "Grupos modificadores" at bounding box center [159, 161] width 54 height 17
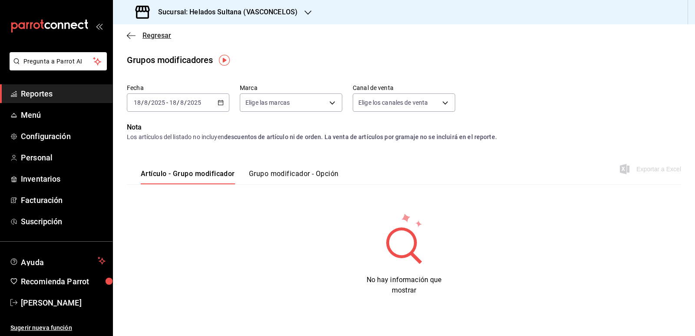
click at [131, 33] on icon "button" at bounding box center [131, 36] width 9 height 8
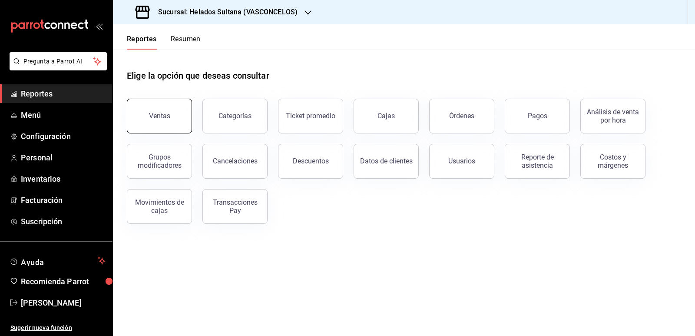
click at [170, 115] on button "Ventas" at bounding box center [159, 116] width 65 height 35
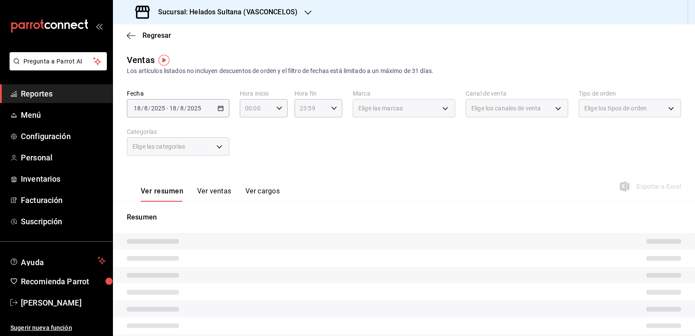
click at [212, 191] on button "Ver ventas" at bounding box center [214, 194] width 34 height 15
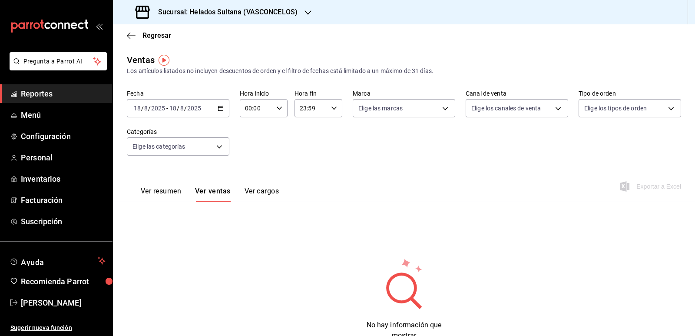
click at [226, 112] on div "2025-08-18 18 / 8 / 2025 - 2025-08-18 18 / 8 / 2025" at bounding box center [178, 108] width 102 height 18
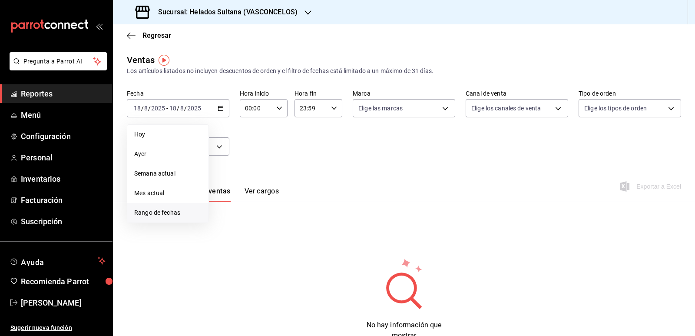
click at [168, 208] on span "Rango de fechas" at bounding box center [167, 212] width 67 height 9
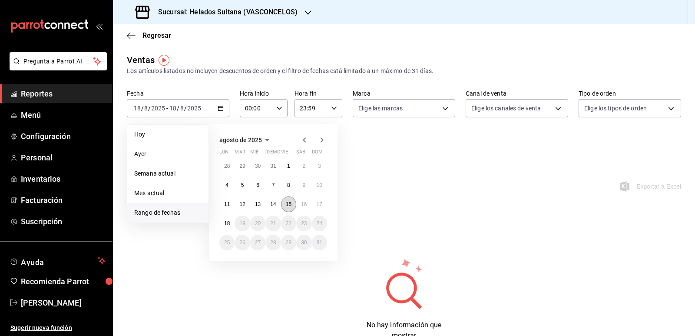
click at [287, 202] on abbr "15" at bounding box center [289, 204] width 6 height 6
click at [314, 204] on button "17" at bounding box center [319, 204] width 15 height 16
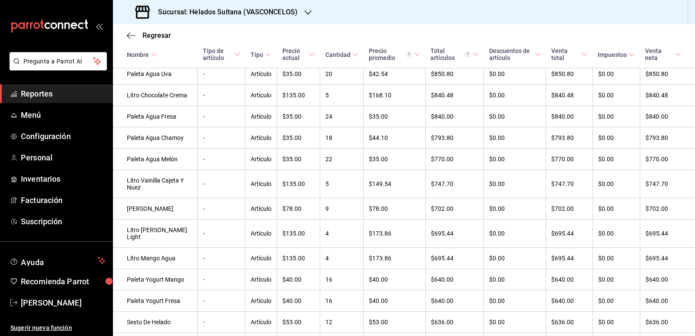
scroll to position [1012, 0]
